Goal: Task Accomplishment & Management: Use online tool/utility

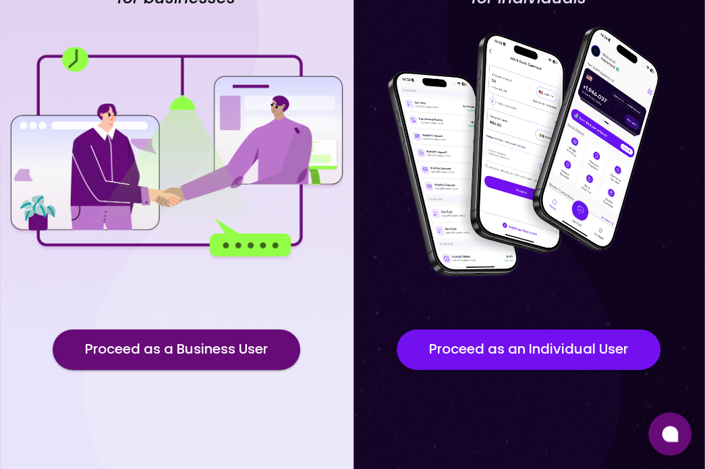
scroll to position [140, 0]
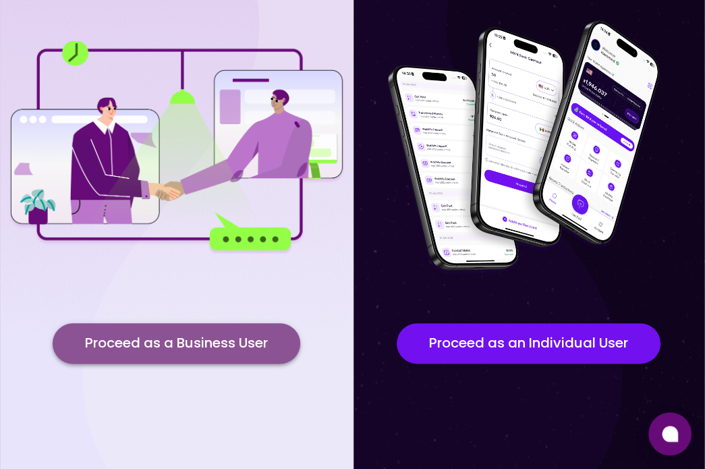
click at [132, 345] on button "Proceed as a Business User" at bounding box center [177, 343] width 248 height 40
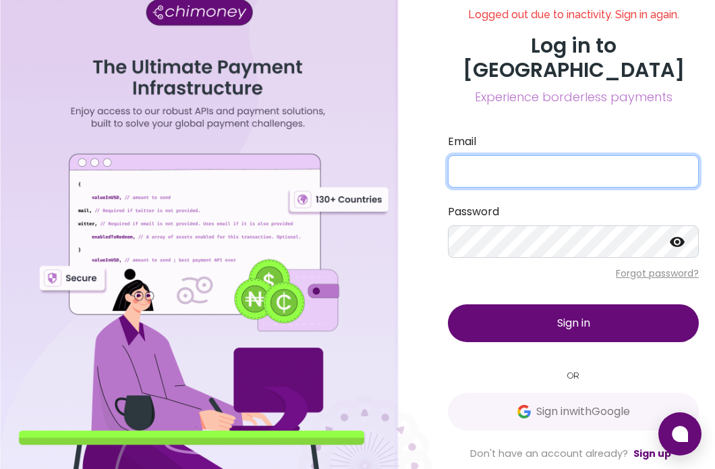
type input "mariamyusuff0000@gmail.com"
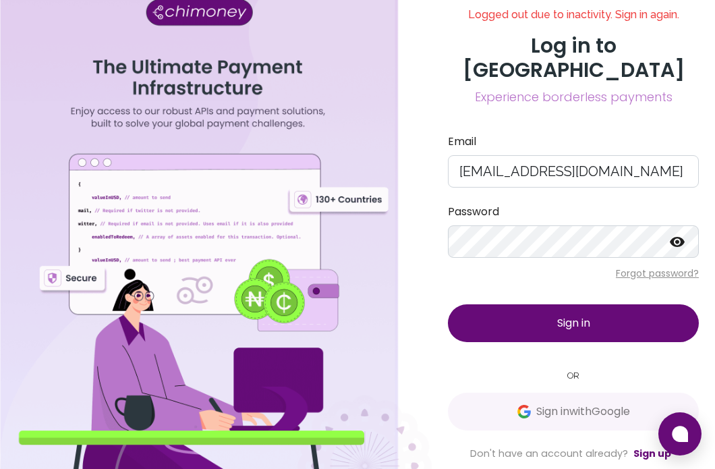
click at [592, 309] on button "Sign in" at bounding box center [573, 323] width 251 height 38
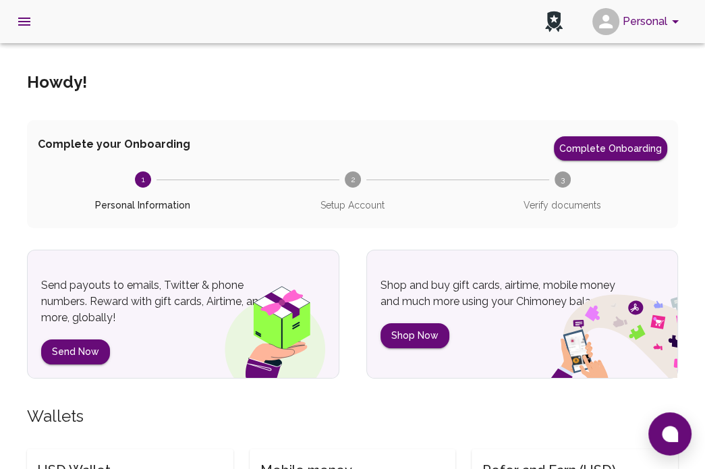
click at [670, 28] on icon "account of current user" at bounding box center [676, 21] width 16 height 16
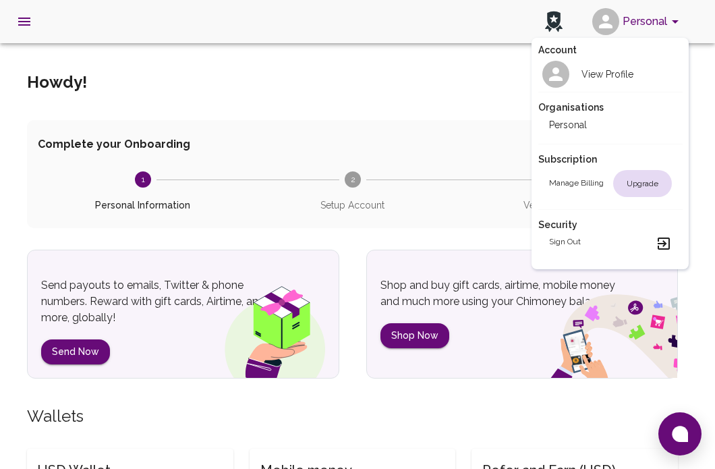
click at [670, 28] on div at bounding box center [357, 234] width 715 height 469
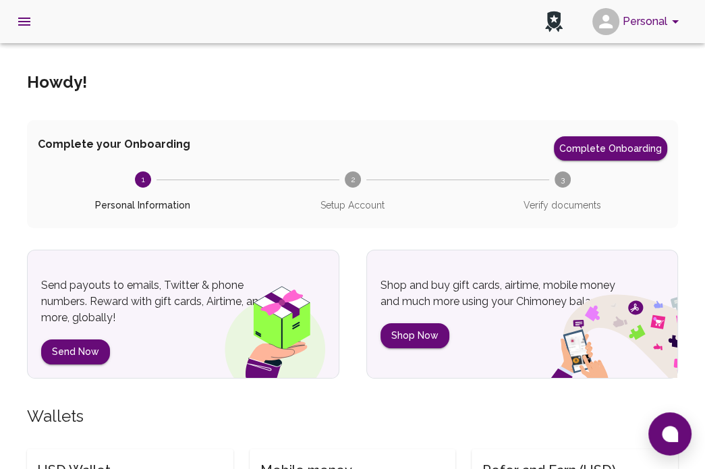
click at [28, 29] on icon "open drawer" at bounding box center [24, 21] width 16 height 16
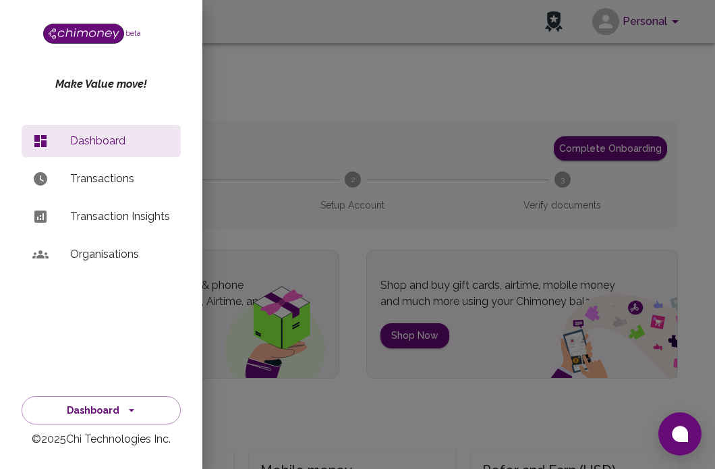
click at [80, 248] on p "Organisations" at bounding box center [120, 254] width 100 height 16
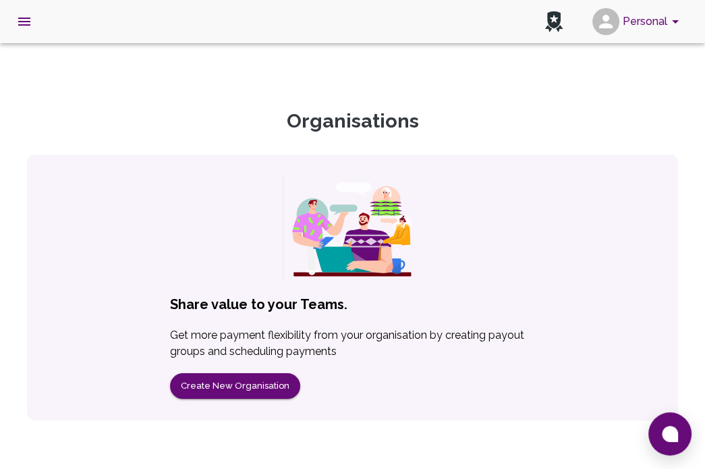
scroll to position [76, 0]
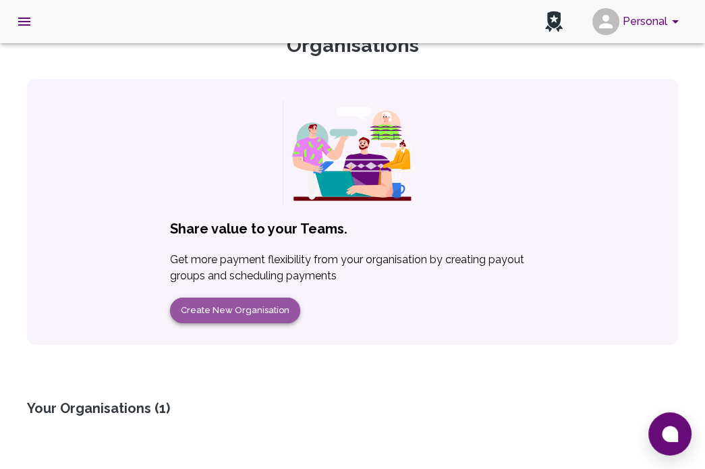
click at [235, 298] on button "Create New Organisation" at bounding box center [235, 311] width 130 height 26
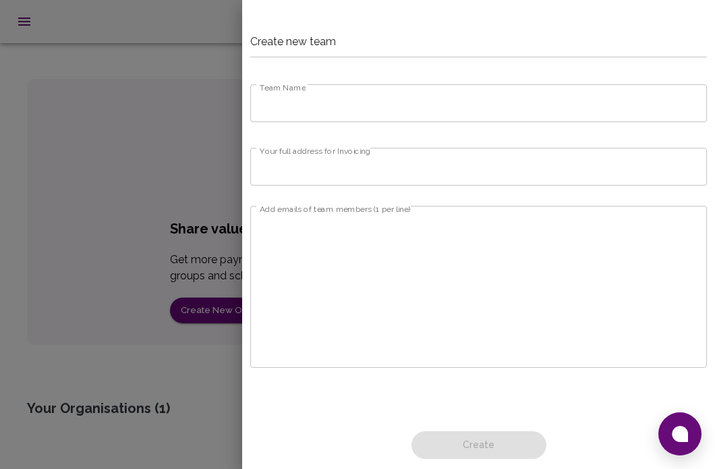
click at [371, 88] on input "Team Name" at bounding box center [478, 103] width 457 height 38
click at [240, 322] on div at bounding box center [357, 234] width 715 height 469
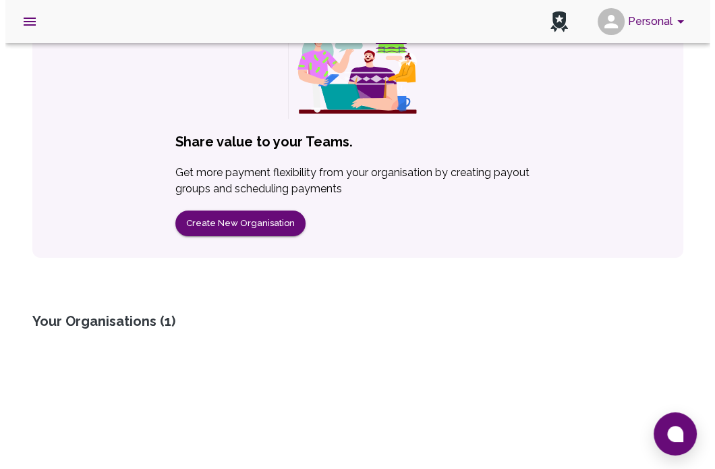
scroll to position [165, 0]
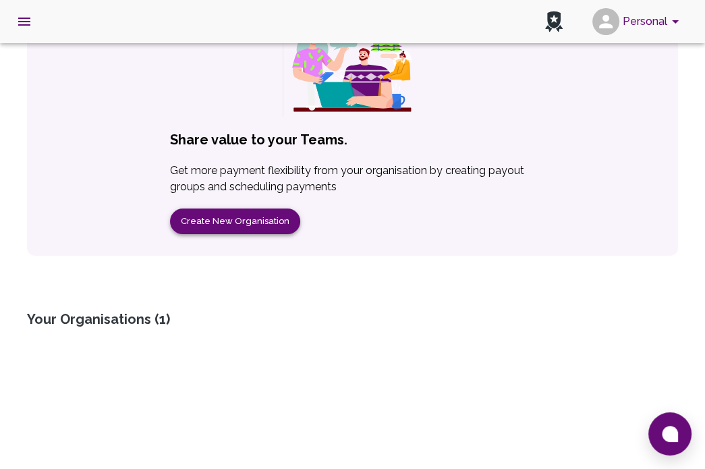
click at [201, 227] on button "Create New Organisation" at bounding box center [235, 222] width 130 height 26
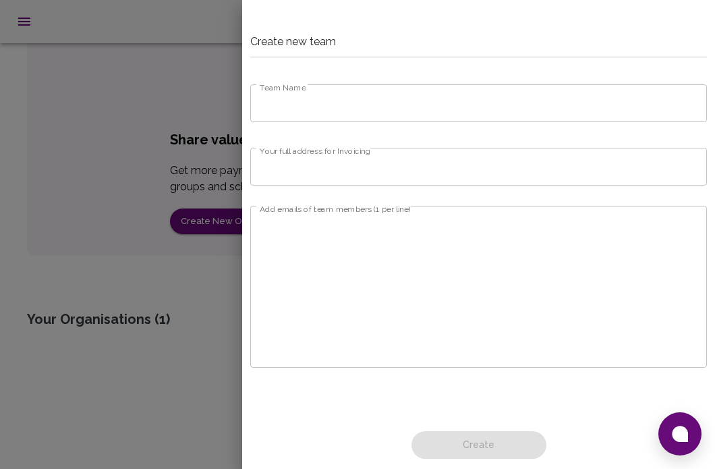
click at [406, 109] on input "Team Name" at bounding box center [478, 103] width 457 height 38
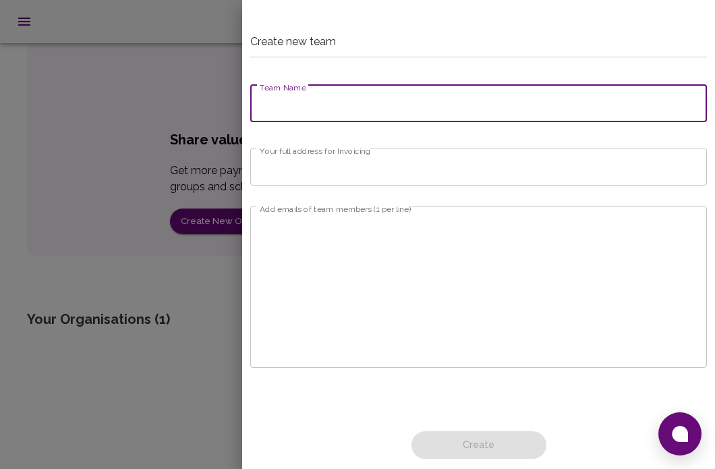
click at [119, 288] on div at bounding box center [357, 234] width 715 height 469
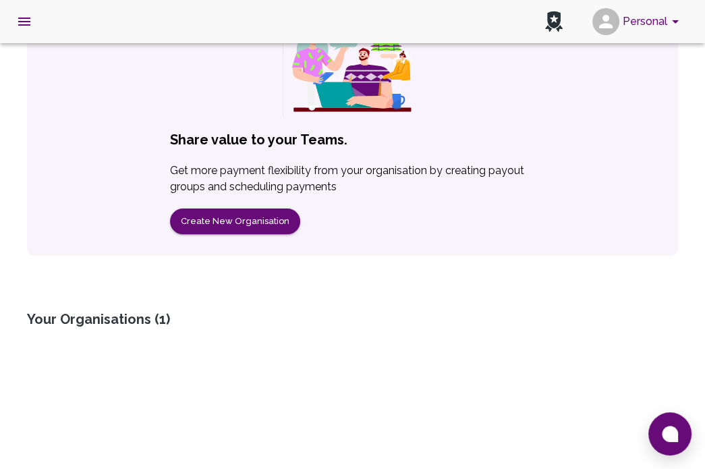
click at [132, 319] on div "Your Organisations ( 1 )" at bounding box center [352, 319] width 651 height 19
click at [22, 20] on icon "open drawer" at bounding box center [24, 21] width 16 height 16
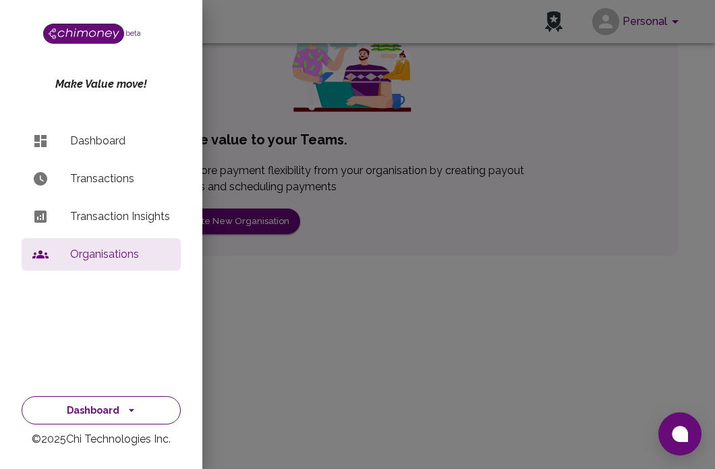
click at [125, 409] on icon "button" at bounding box center [131, 410] width 13 height 13
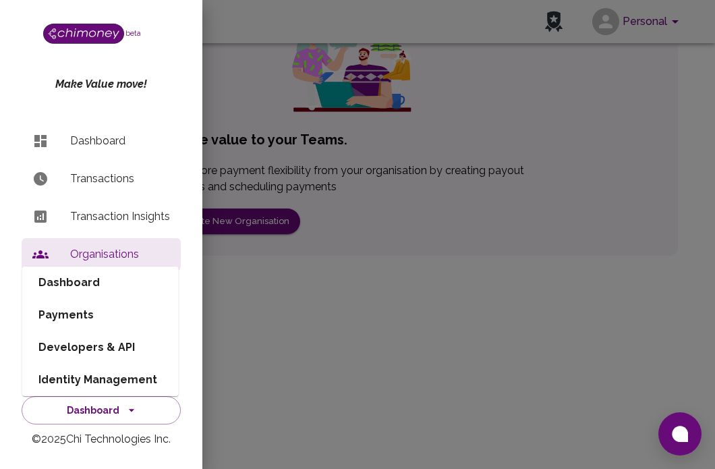
click at [125, 342] on li "Developers & API" at bounding box center [100, 347] width 157 height 32
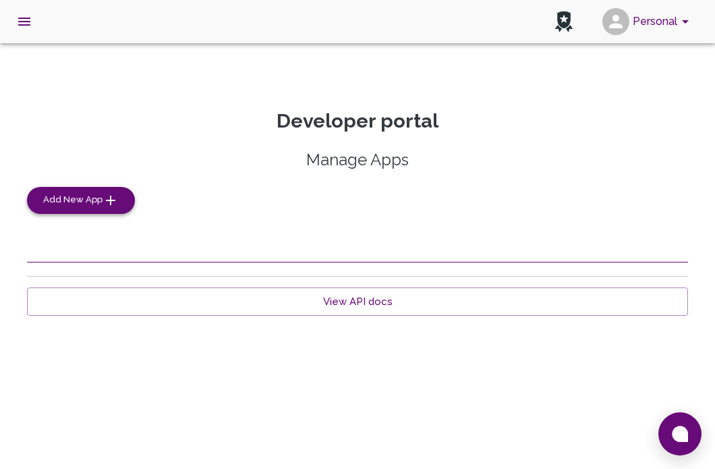
click at [56, 195] on span "Add New App" at bounding box center [72, 200] width 59 height 16
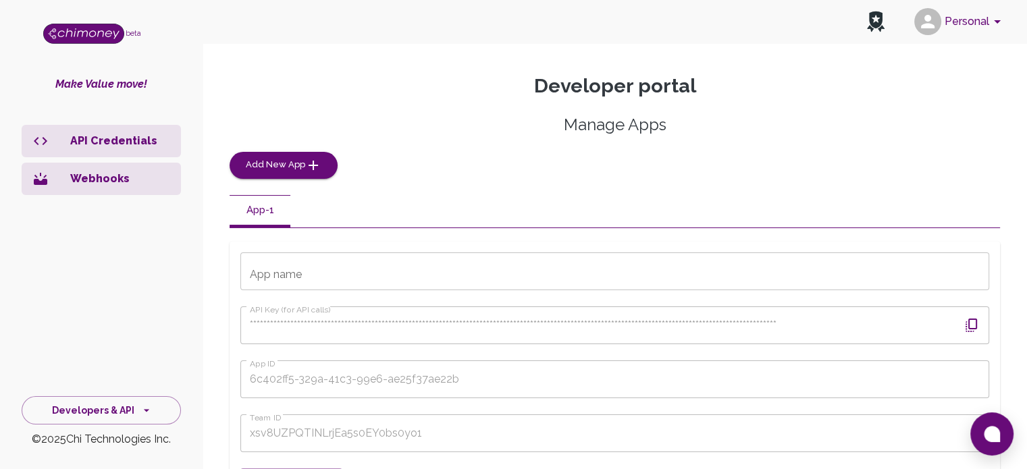
scroll to position [67, 0]
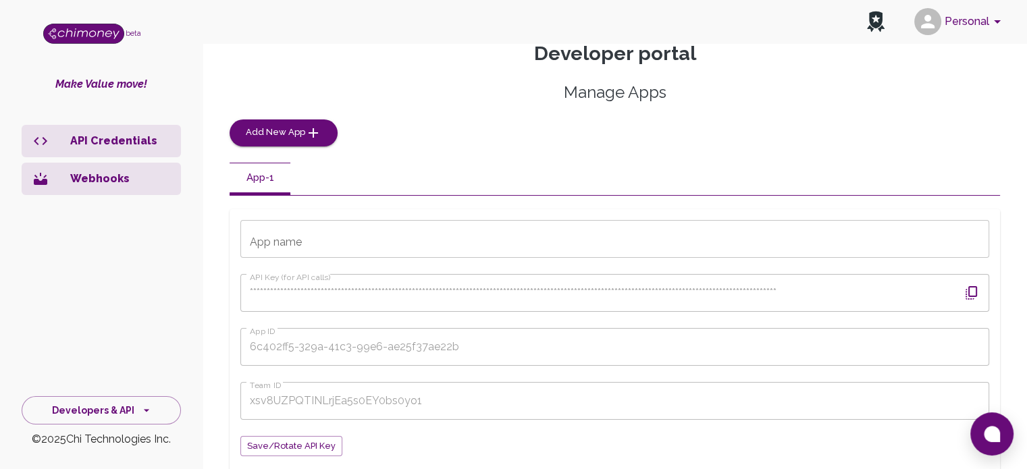
click at [439, 234] on input "App name" at bounding box center [614, 239] width 749 height 38
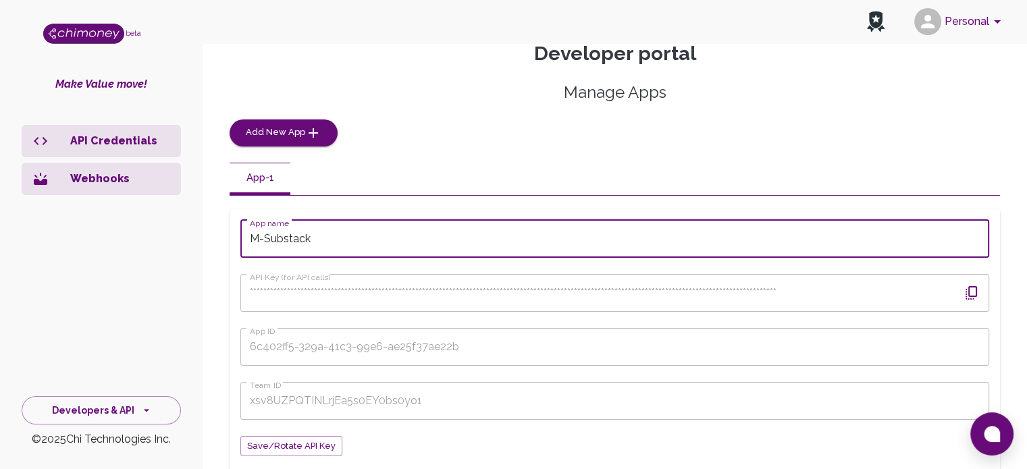
type input "M-Substack"
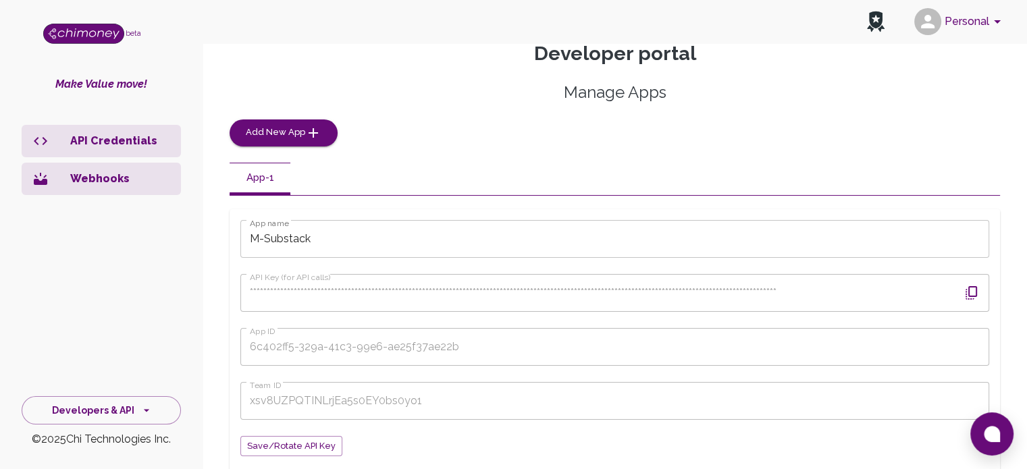
click at [334, 336] on form "**********" at bounding box center [614, 338] width 749 height 237
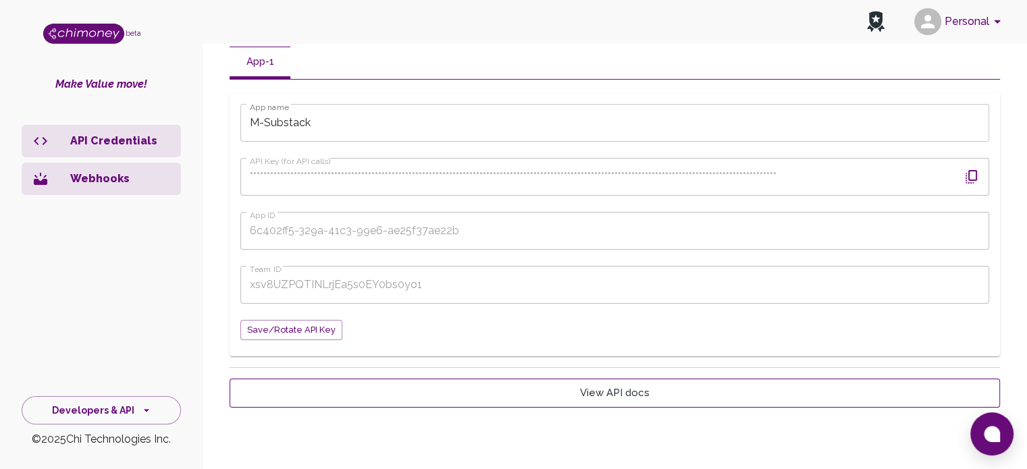
scroll to position [196, 0]
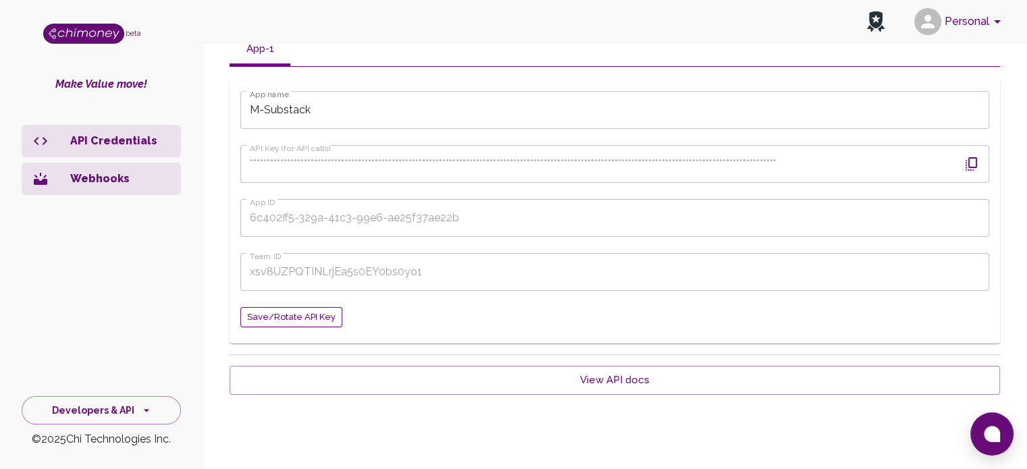
click at [296, 316] on span "Save/Rotate API key" at bounding box center [291, 318] width 88 height 16
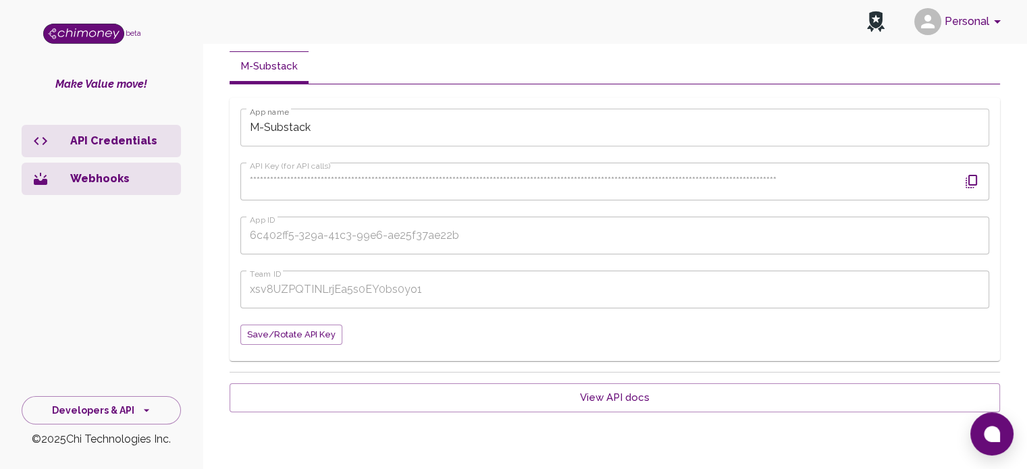
scroll to position [196, 0]
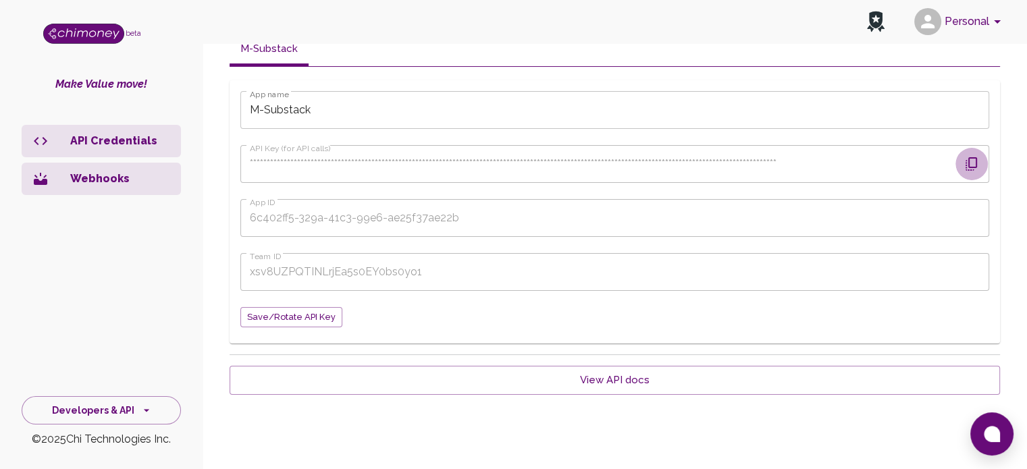
click at [971, 165] on icon "button" at bounding box center [971, 164] width 16 height 16
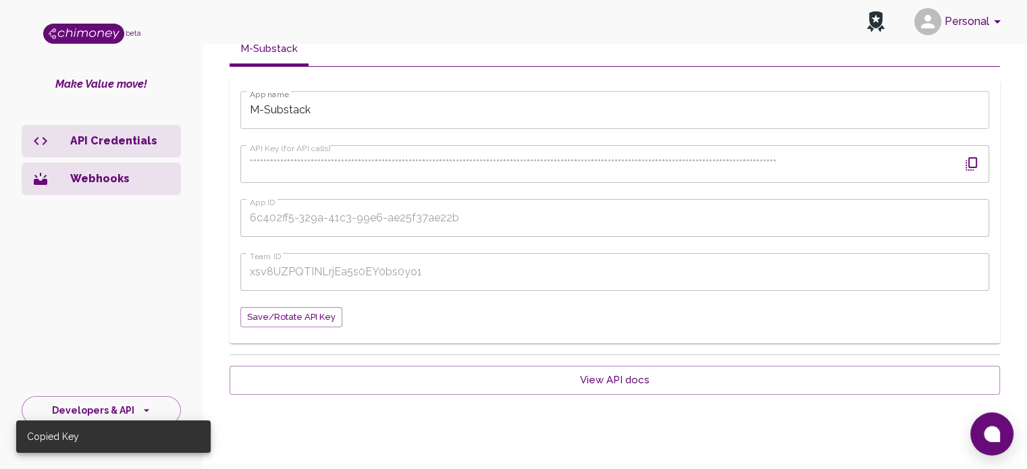
drag, startPoint x: 974, startPoint y: 184, endPoint x: 929, endPoint y: 209, distance: 51.3
click at [973, 185] on form "**********" at bounding box center [614, 209] width 749 height 237
drag, startPoint x: 726, startPoint y: 31, endPoint x: 713, endPoint y: 32, distance: 12.8
click at [726, 31] on div "Personal" at bounding box center [614, 21] width 824 height 43
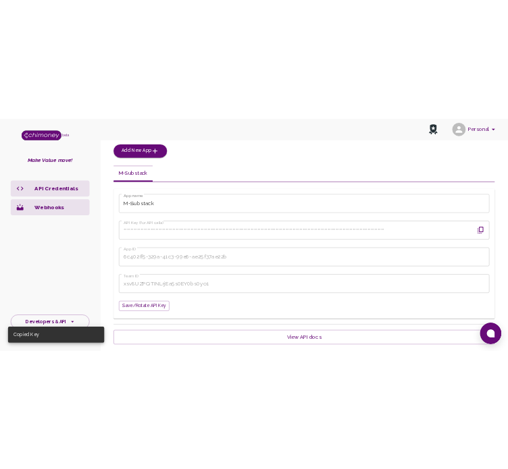
scroll to position [132, 0]
